Goal: Transaction & Acquisition: Purchase product/service

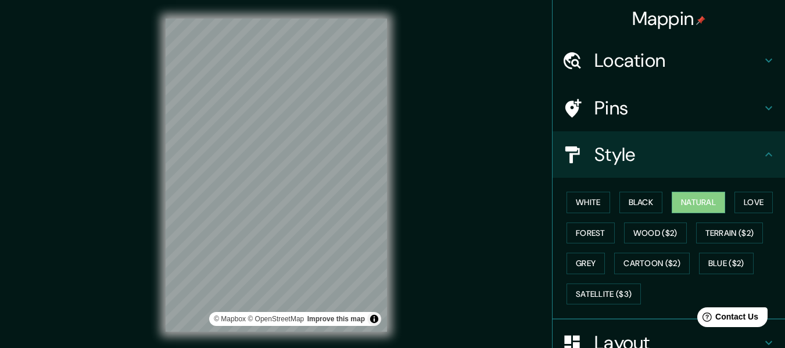
click at [159, 199] on div "© Mapbox © OpenStreetMap Improve this map" at bounding box center [276, 175] width 259 height 351
click at [301, 326] on div "© Mapbox © OpenStreetMap Improve this map" at bounding box center [276, 175] width 221 height 313
click at [437, 165] on div "Mappin Location Tarija, Departamento de Tarija, Bolivia Pins Style White Black …" at bounding box center [392, 184] width 785 height 369
click at [449, 160] on div "Mappin Location Tarija, Departamento de Tarija, Bolivia Pins Style White Black …" at bounding box center [392, 184] width 785 height 369
click at [78, 199] on div "Mappin Location Tarija, Departamento de Tarija, Bolivia Pins Style White Black …" at bounding box center [392, 184] width 785 height 369
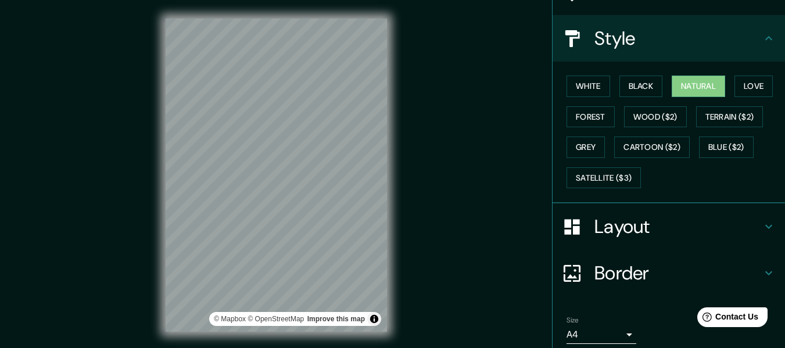
click at [675, 234] on h4 "Layout" at bounding box center [678, 226] width 167 height 23
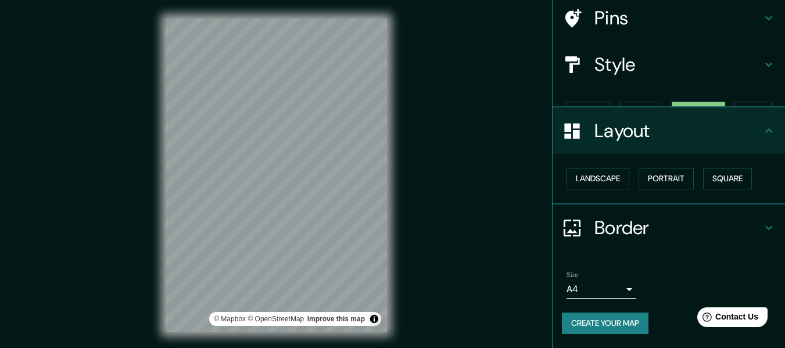
scroll to position [70, 0]
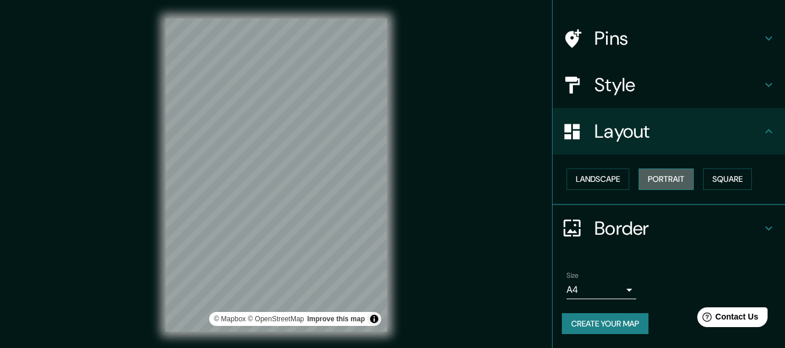
click at [652, 180] on button "Portrait" at bounding box center [666, 180] width 55 height 22
click at [729, 177] on button "Square" at bounding box center [727, 180] width 49 height 22
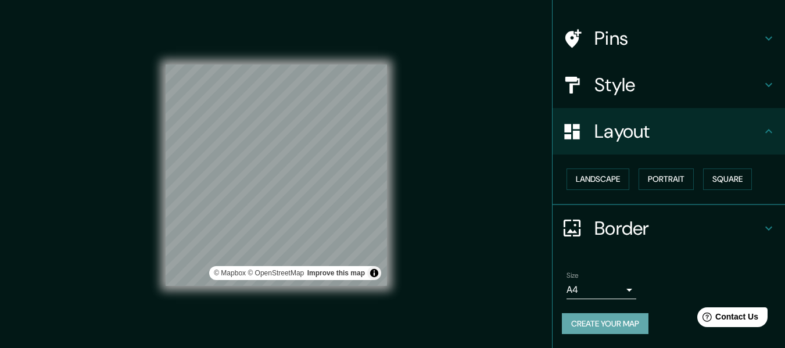
click at [617, 323] on button "Create your map" at bounding box center [605, 324] width 87 height 22
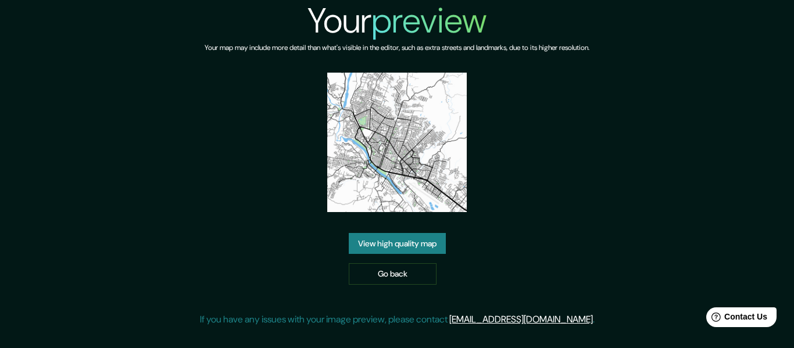
click at [383, 248] on link "View high quality map" at bounding box center [397, 244] width 97 height 22
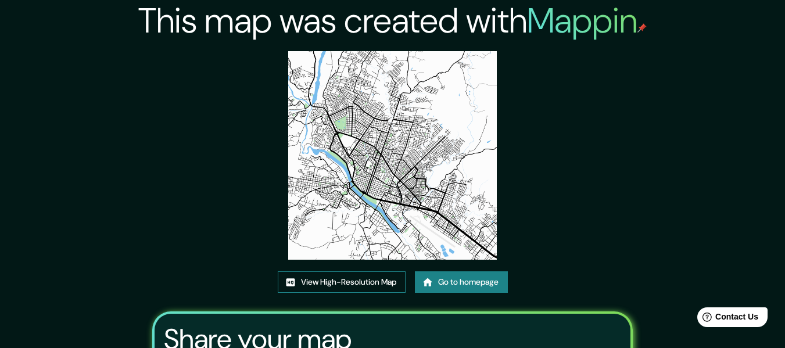
click at [374, 277] on link "View High-Resolution Map" at bounding box center [342, 282] width 128 height 22
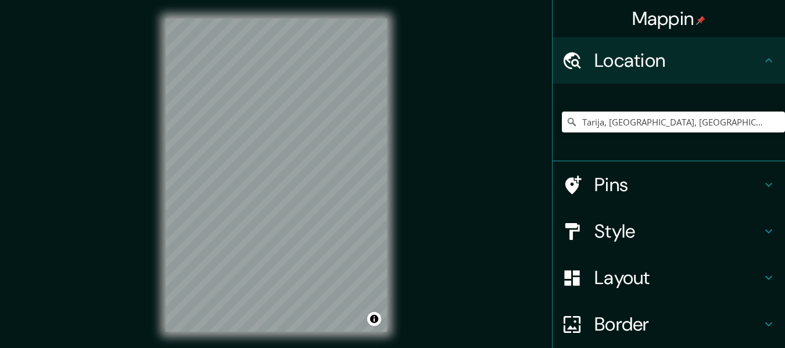
drag, startPoint x: 0, startPoint y: 0, endPoint x: 434, endPoint y: 130, distance: 453.3
click at [449, 127] on div "Mappin Location [GEOGRAPHIC_DATA], [GEOGRAPHIC_DATA], [GEOGRAPHIC_DATA] Pins St…" at bounding box center [392, 184] width 785 height 369
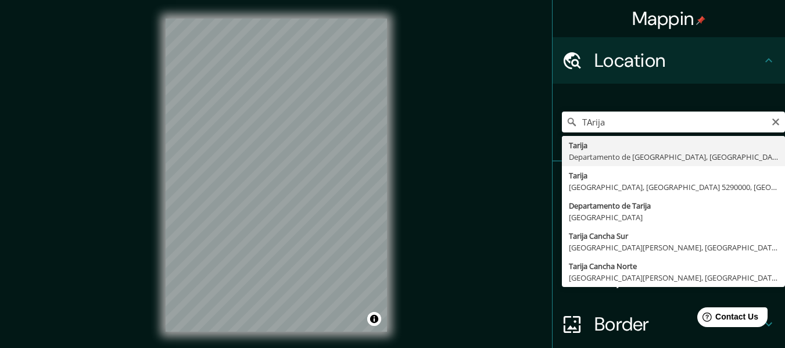
type input "Tarija, [GEOGRAPHIC_DATA], [GEOGRAPHIC_DATA]"
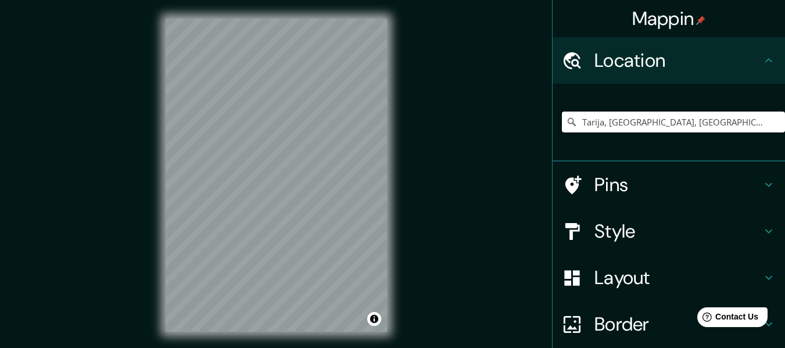
scroll to position [96, 0]
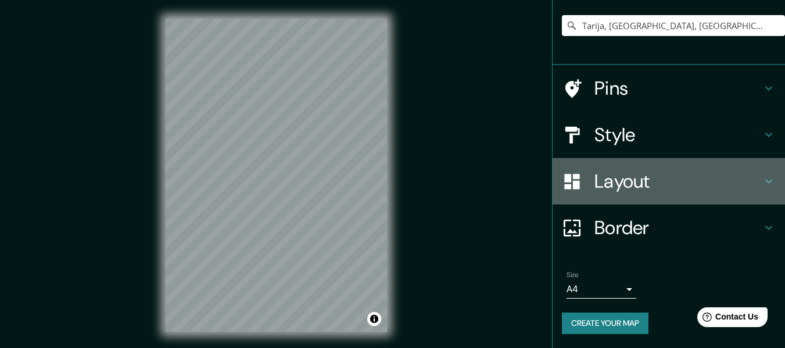
click at [698, 192] on h4 "Layout" at bounding box center [678, 181] width 167 height 23
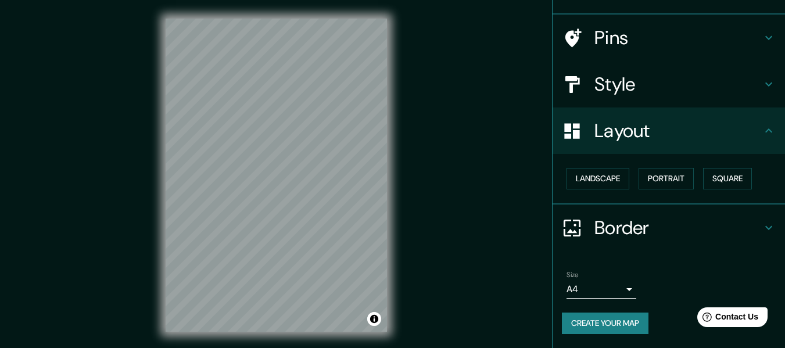
scroll to position [70, 0]
click at [713, 179] on button "Square" at bounding box center [727, 180] width 49 height 22
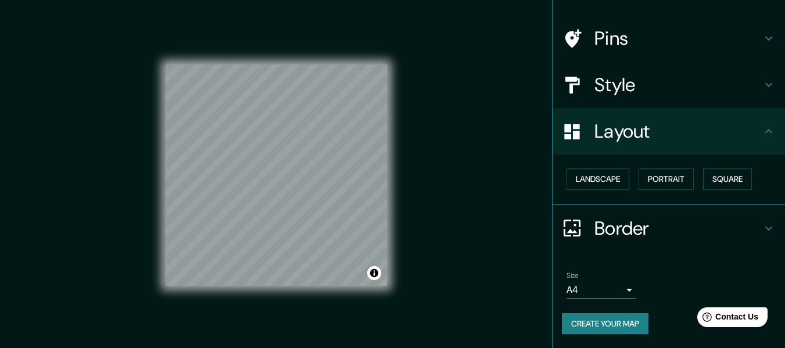
click at [678, 140] on h4 "Layout" at bounding box center [678, 131] width 167 height 23
click at [654, 101] on div "Style" at bounding box center [669, 85] width 233 height 47
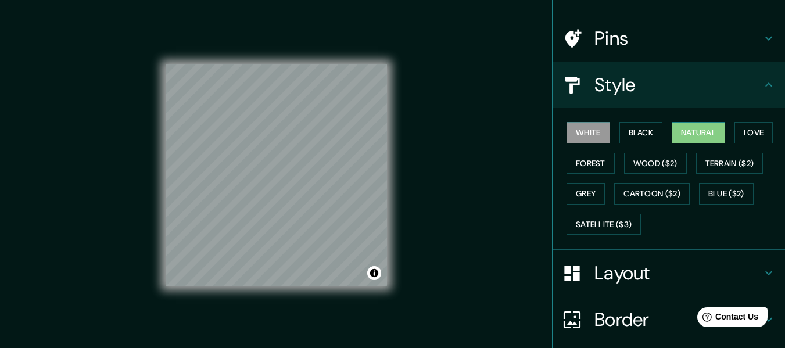
click at [693, 130] on button "Natural" at bounding box center [698, 133] width 53 height 22
click at [662, 90] on h4 "Style" at bounding box center [678, 84] width 167 height 23
click at [679, 162] on button "Wood ($2)" at bounding box center [655, 164] width 63 height 22
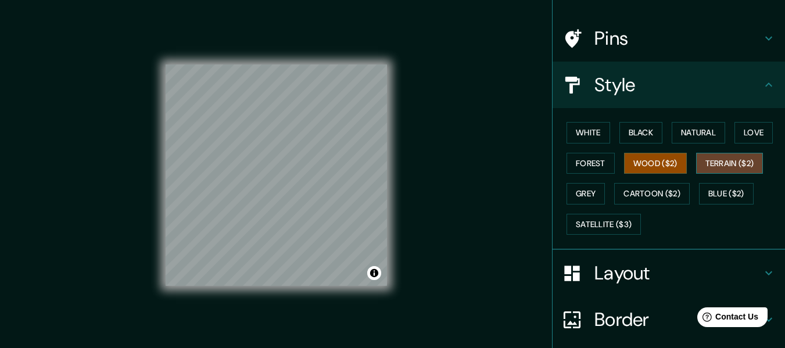
click at [711, 161] on button "Terrain ($2)" at bounding box center [729, 164] width 67 height 22
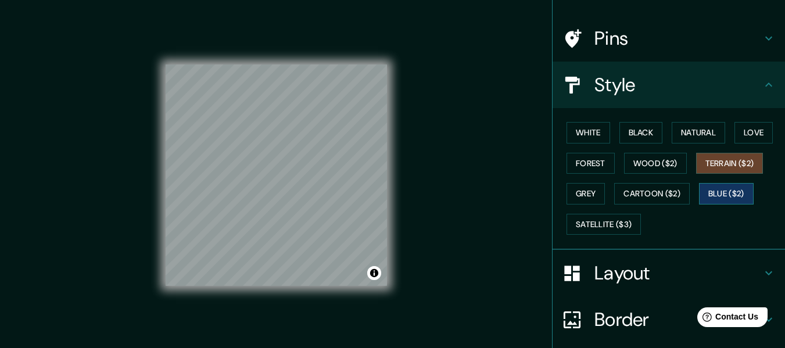
click at [721, 189] on button "Blue ($2)" at bounding box center [726, 194] width 55 height 22
click at [578, 192] on button "Grey" at bounding box center [586, 194] width 38 height 22
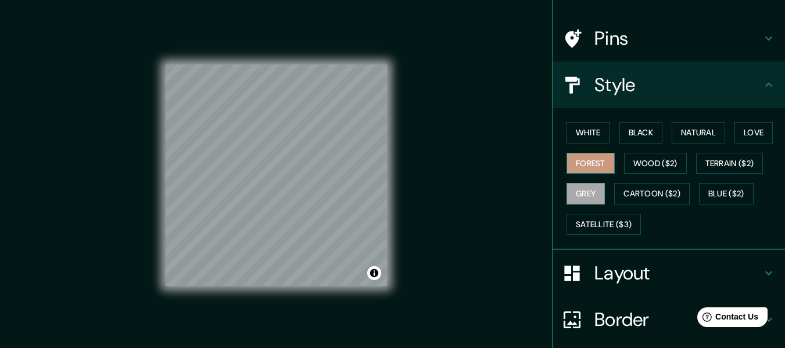
click at [585, 158] on button "Forest" at bounding box center [591, 164] width 48 height 22
click at [596, 138] on button "White" at bounding box center [589, 133] width 44 height 22
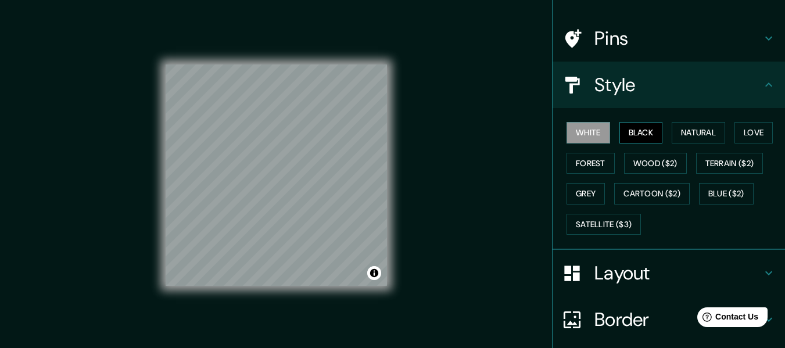
click at [648, 134] on button "Black" at bounding box center [642, 133] width 44 height 22
click at [716, 135] on button "Natural" at bounding box center [698, 133] width 53 height 22
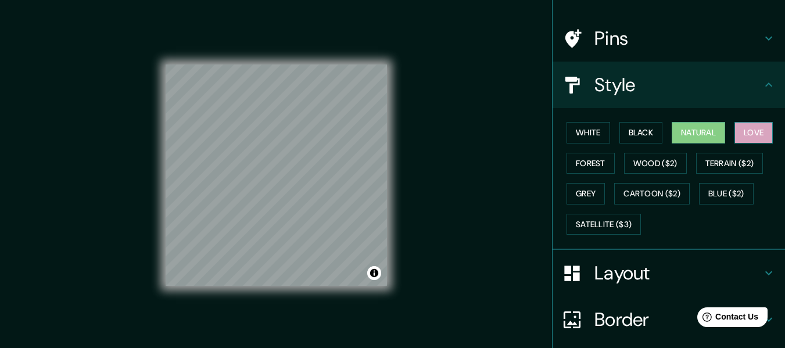
click at [756, 135] on button "Love" at bounding box center [754, 133] width 38 height 22
click at [695, 133] on button "Natural" at bounding box center [698, 133] width 53 height 22
